Goal: Check status: Check status

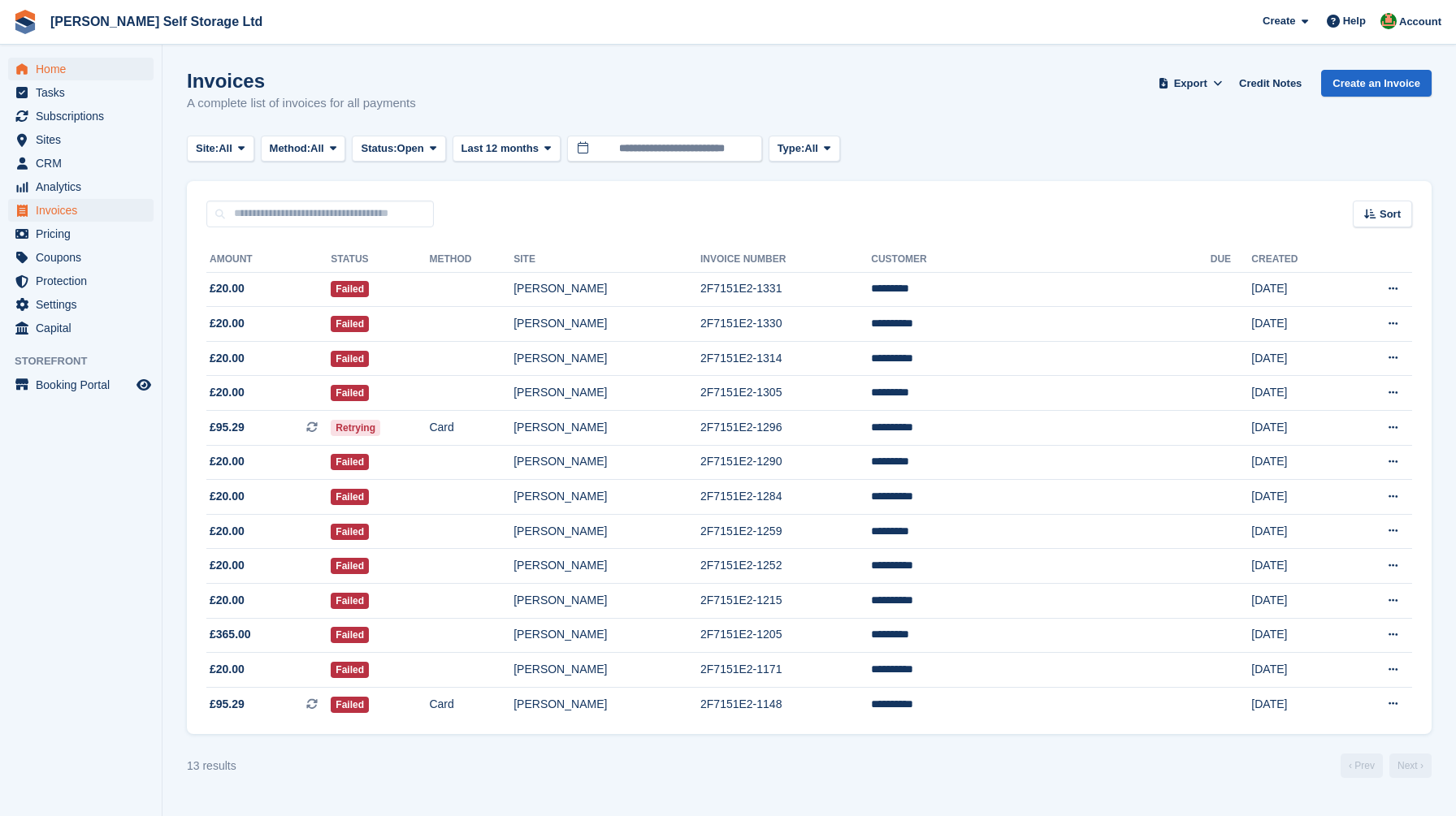
click at [41, 62] on span "Home" at bounding box center [84, 69] width 98 height 23
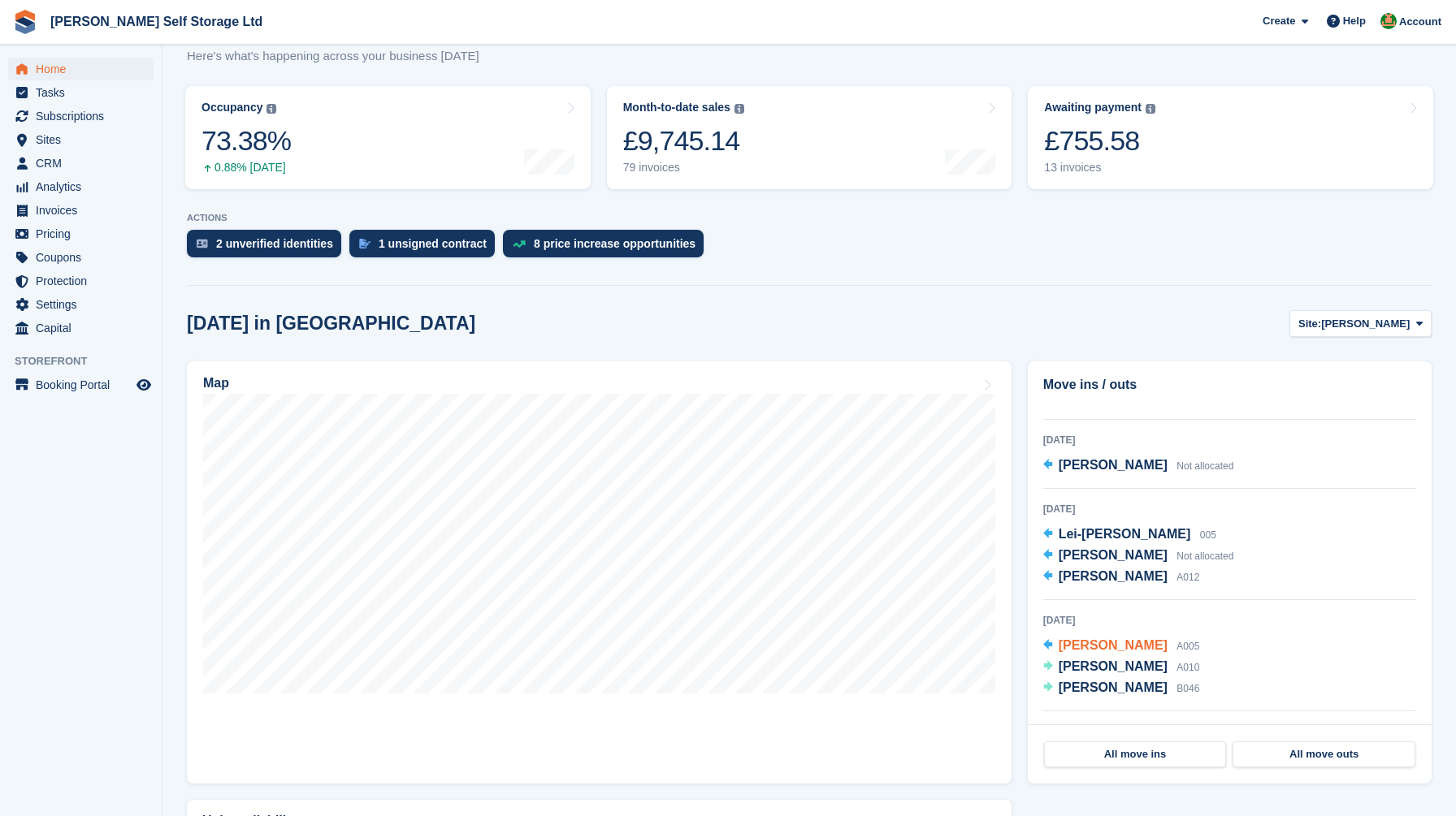
scroll to position [54, 0]
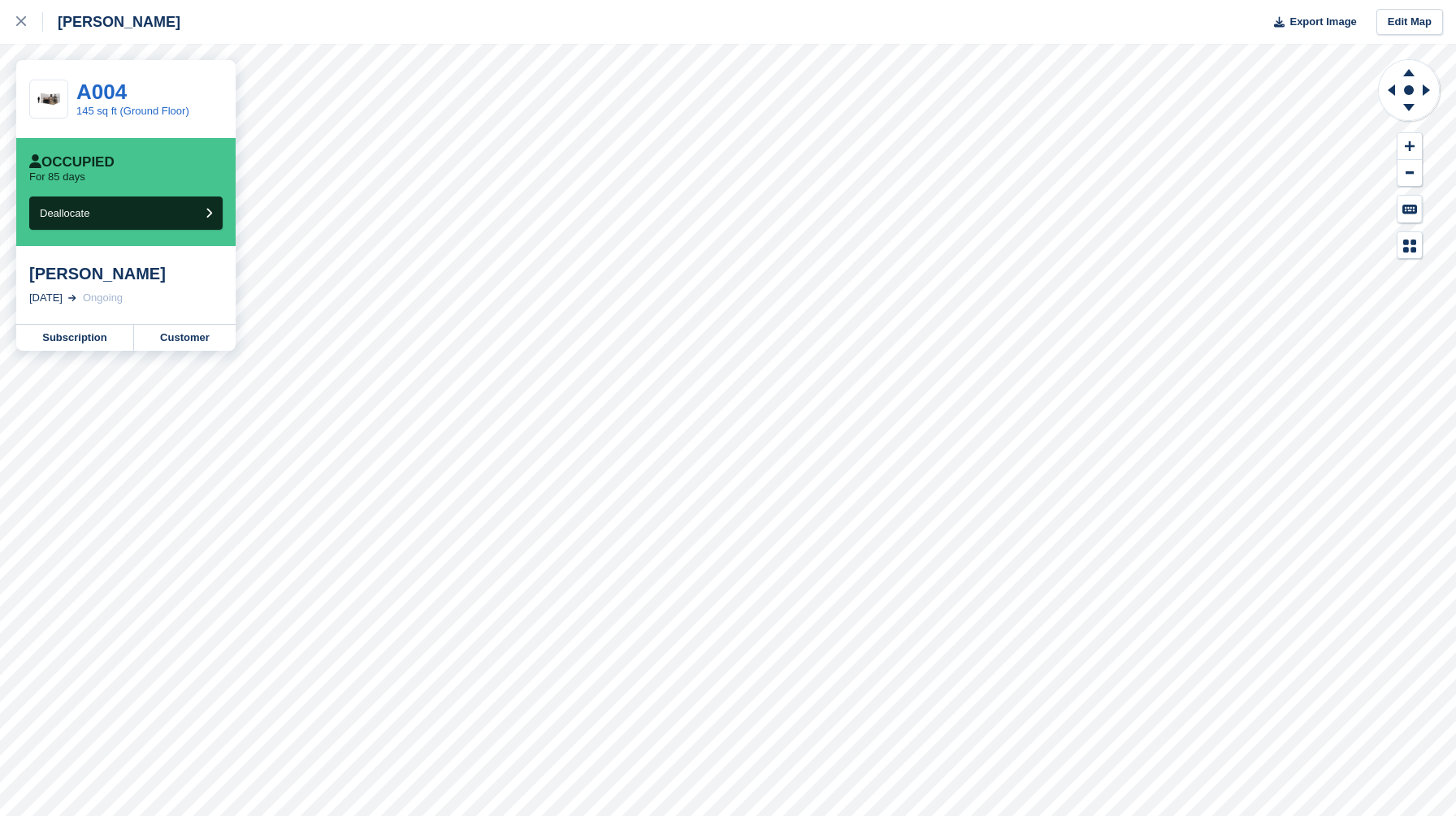
click at [457, 16] on div "[PERSON_NAME] Export Image Edit Map" at bounding box center [728, 21] width 1456 height 43
click at [14, 23] on link at bounding box center [21, 21] width 43 height 43
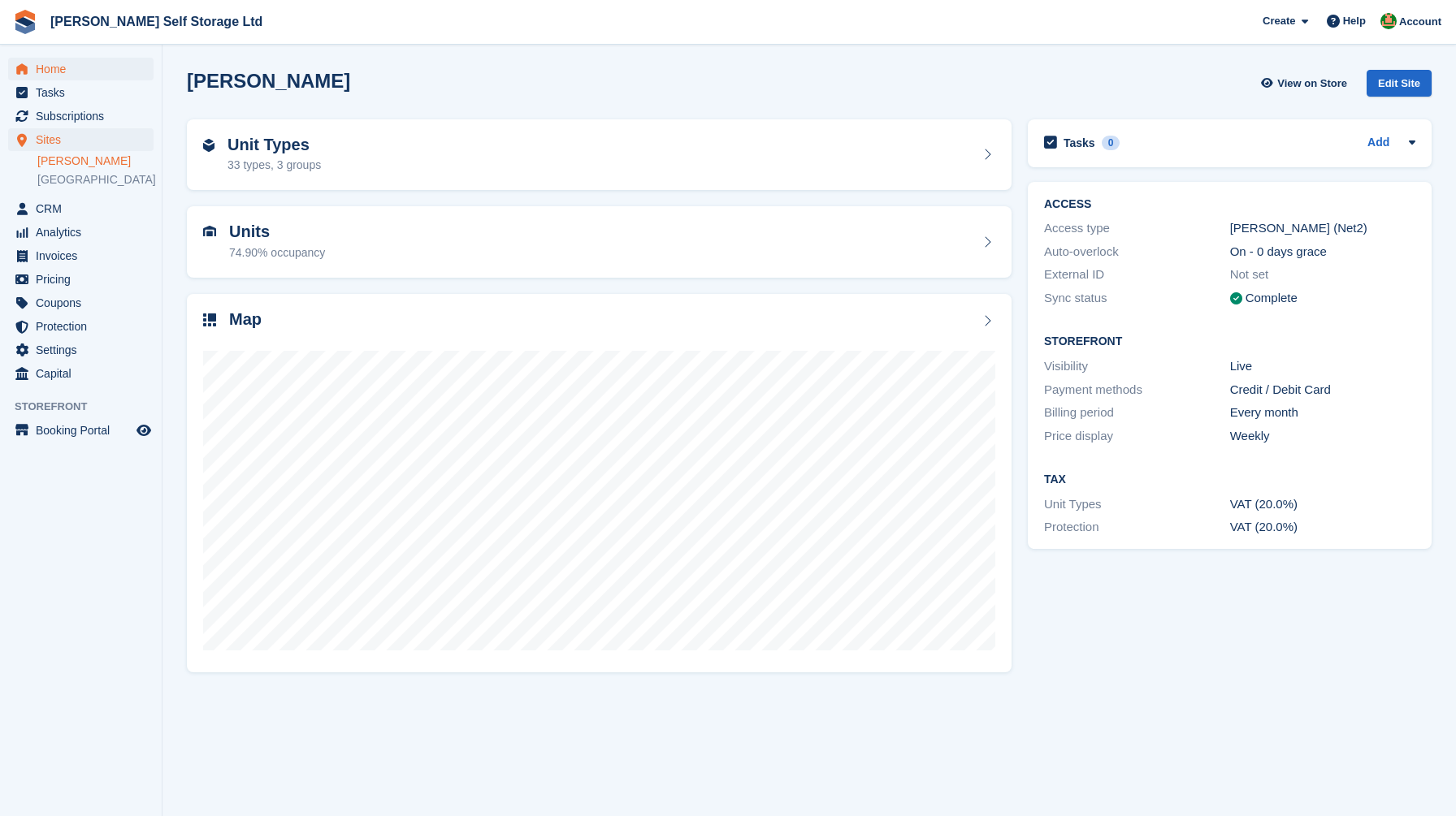
click at [74, 75] on span "Home" at bounding box center [84, 69] width 98 height 23
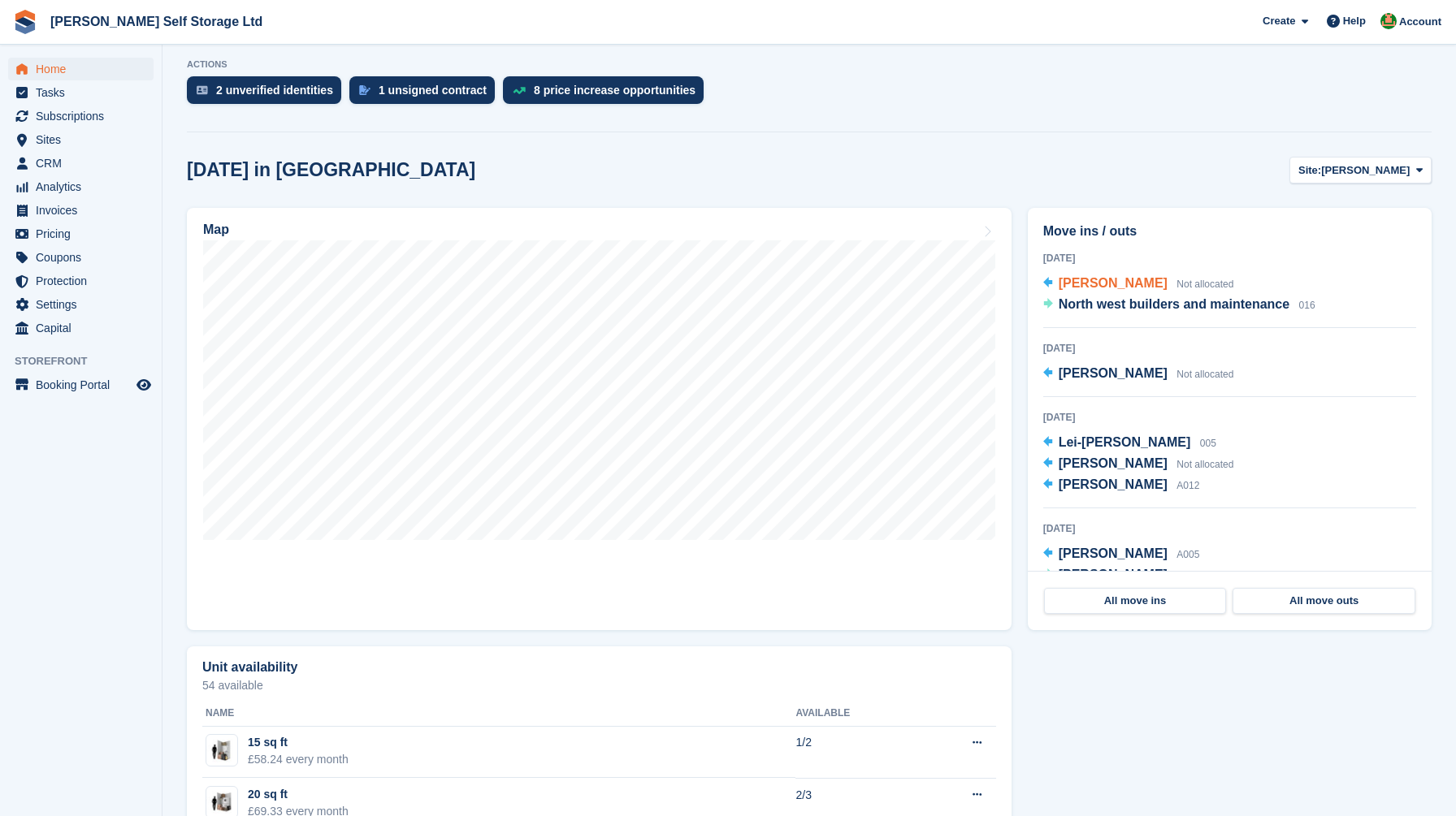
click at [1071, 282] on span "[PERSON_NAME]" at bounding box center [1113, 283] width 109 height 14
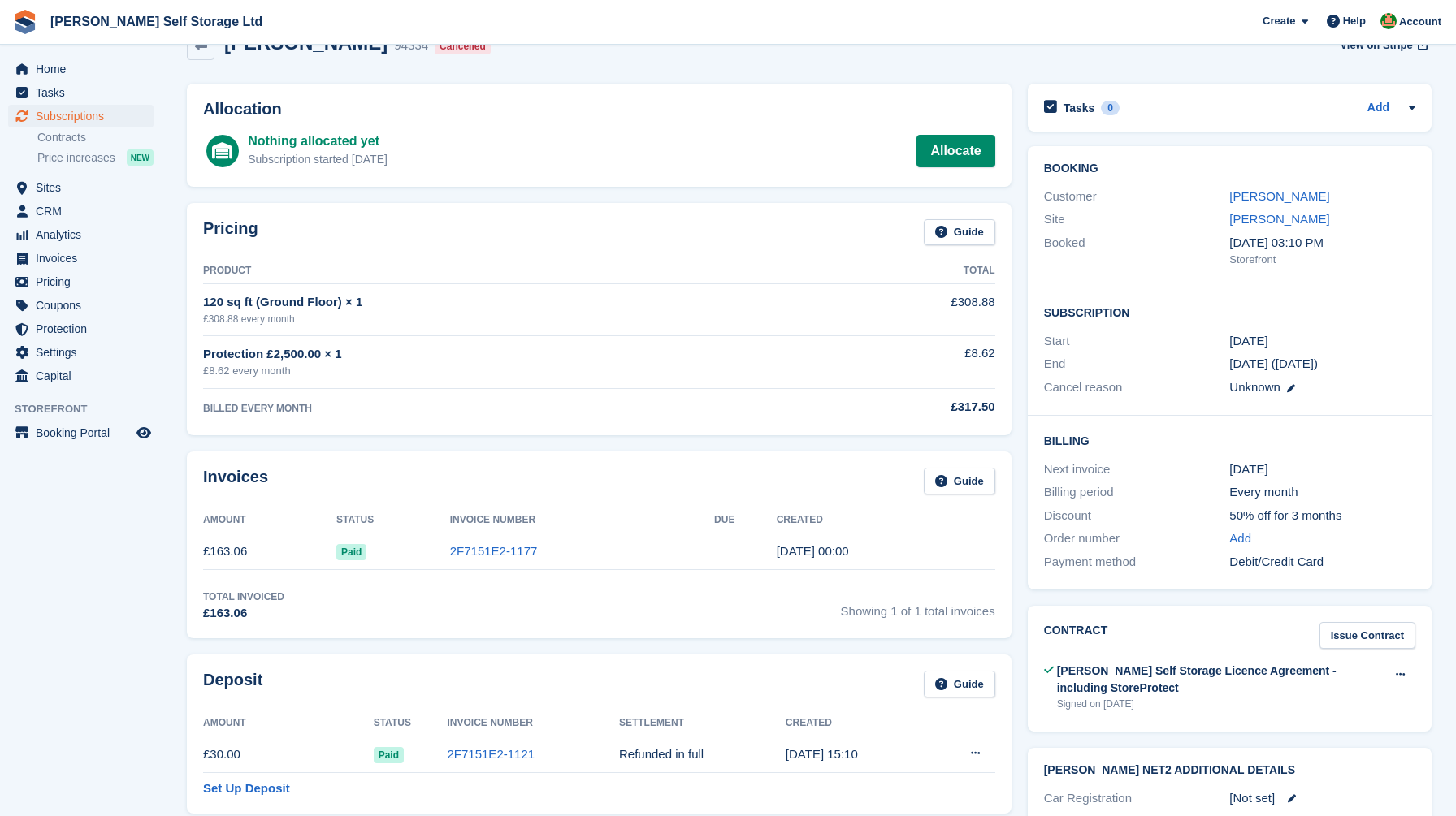
scroll to position [245, 0]
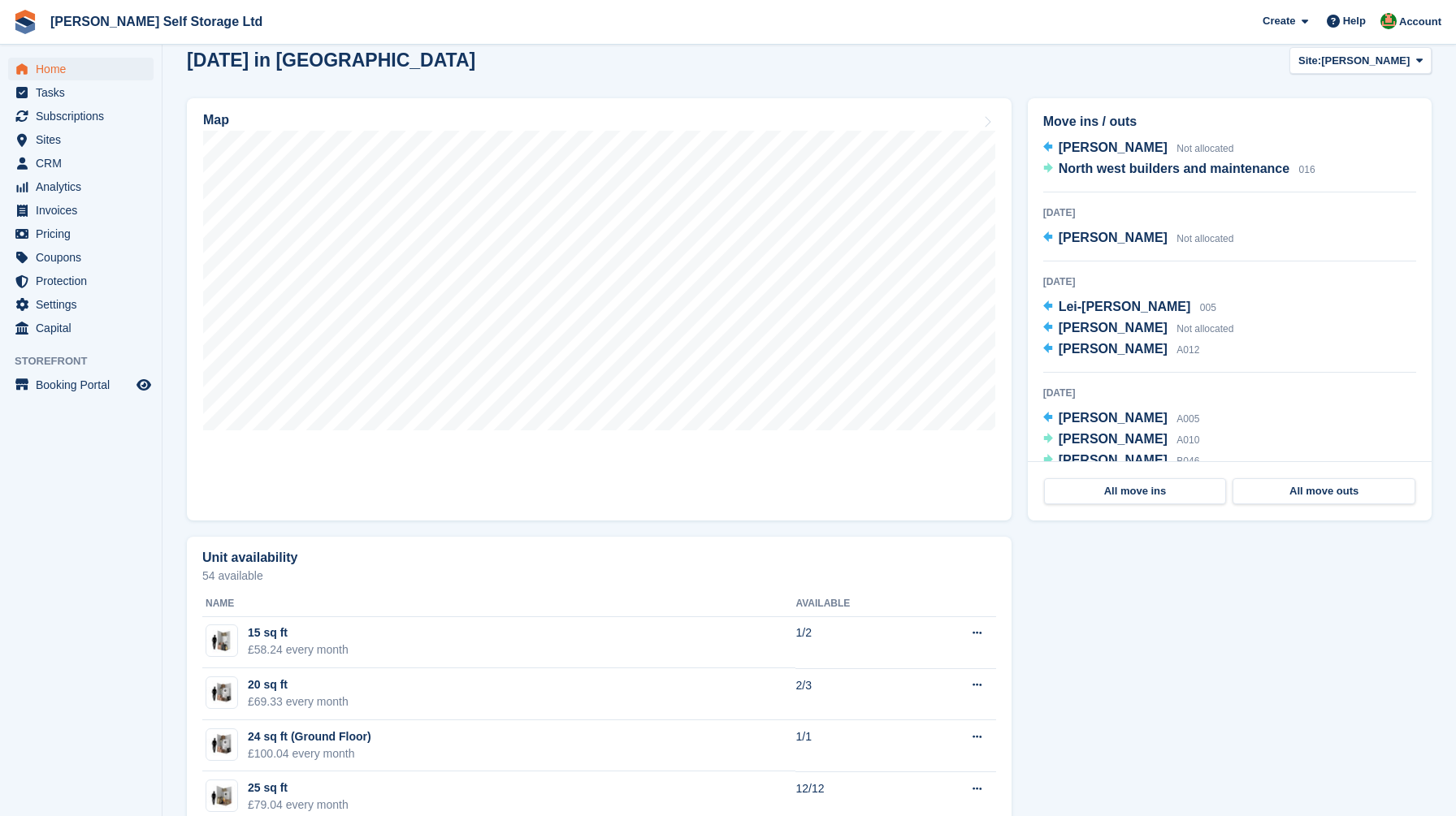
scroll to position [34, 0]
